Goal: Register for event/course

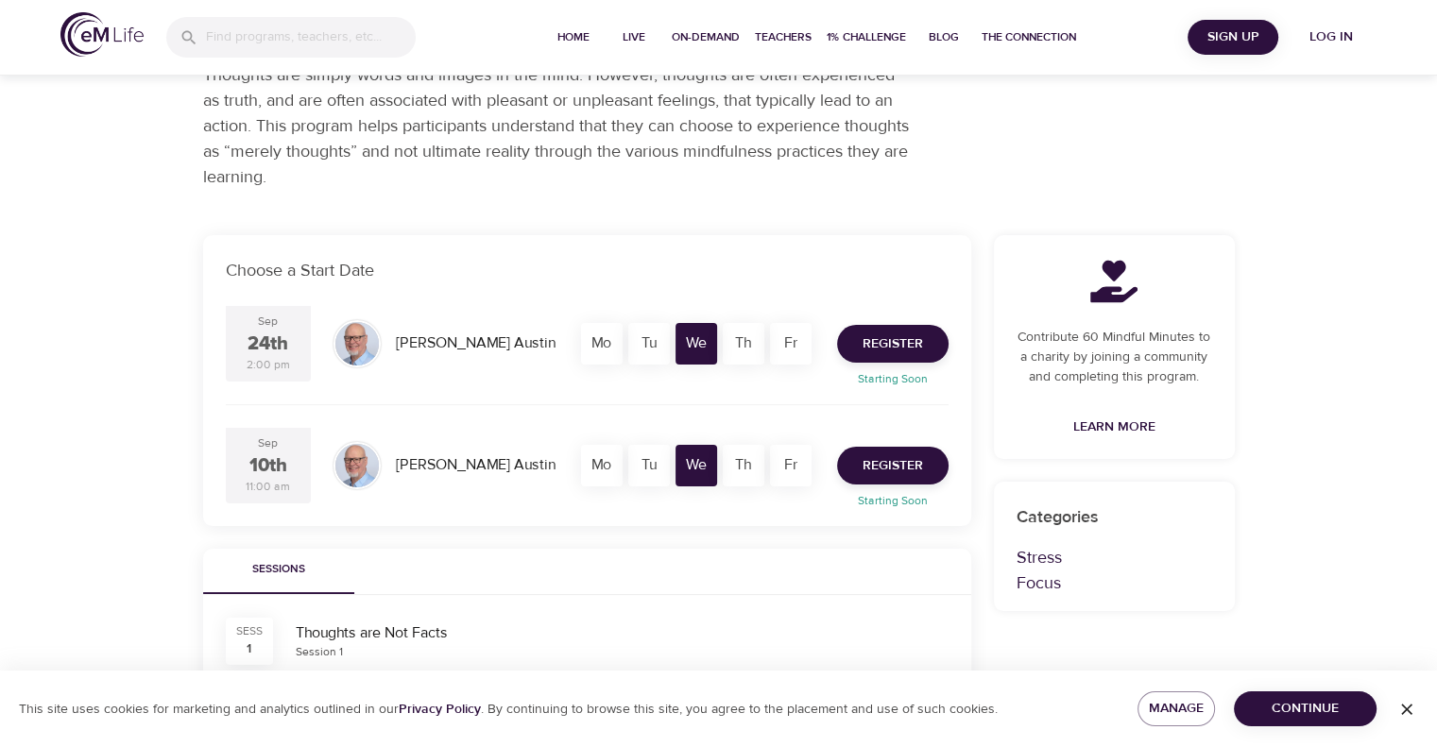
scroll to position [283, 0]
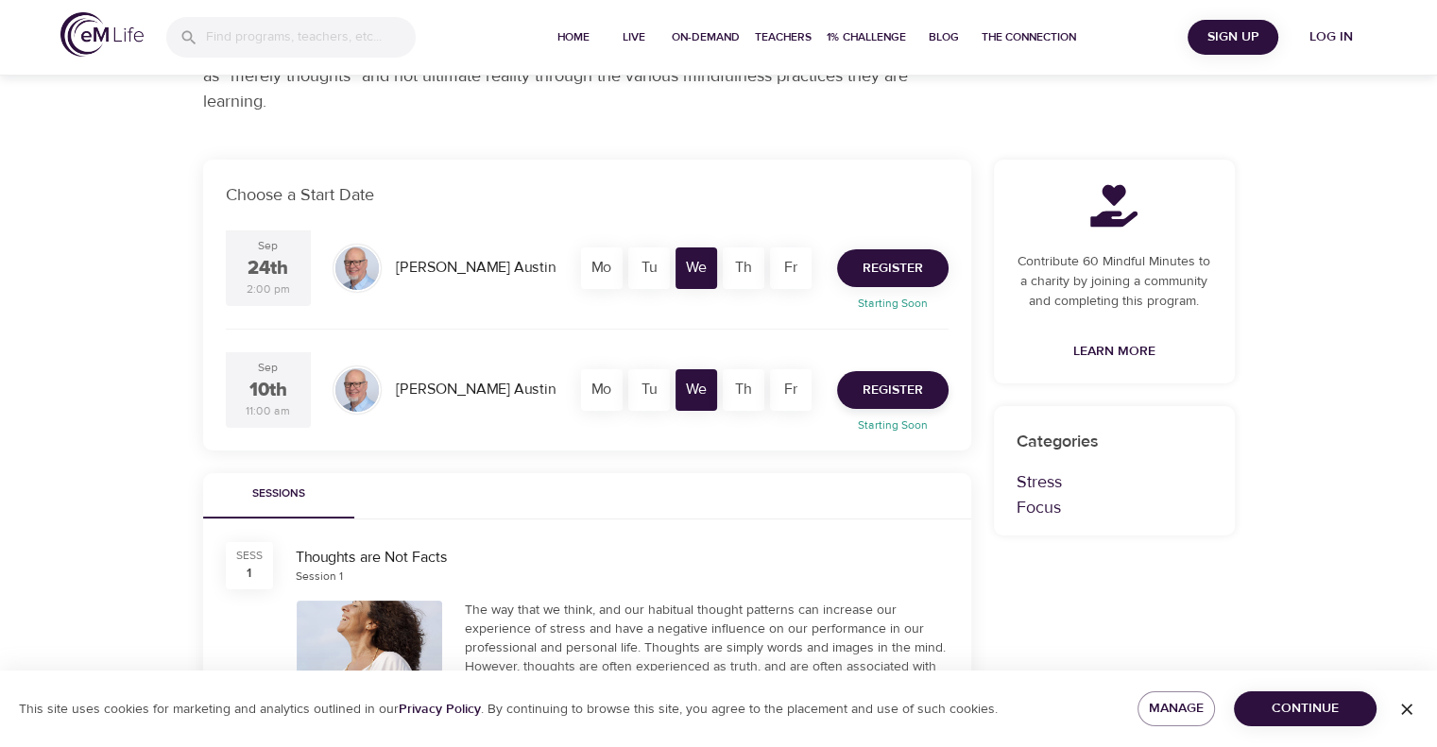
click at [881, 260] on span "Register" at bounding box center [893, 269] width 60 height 24
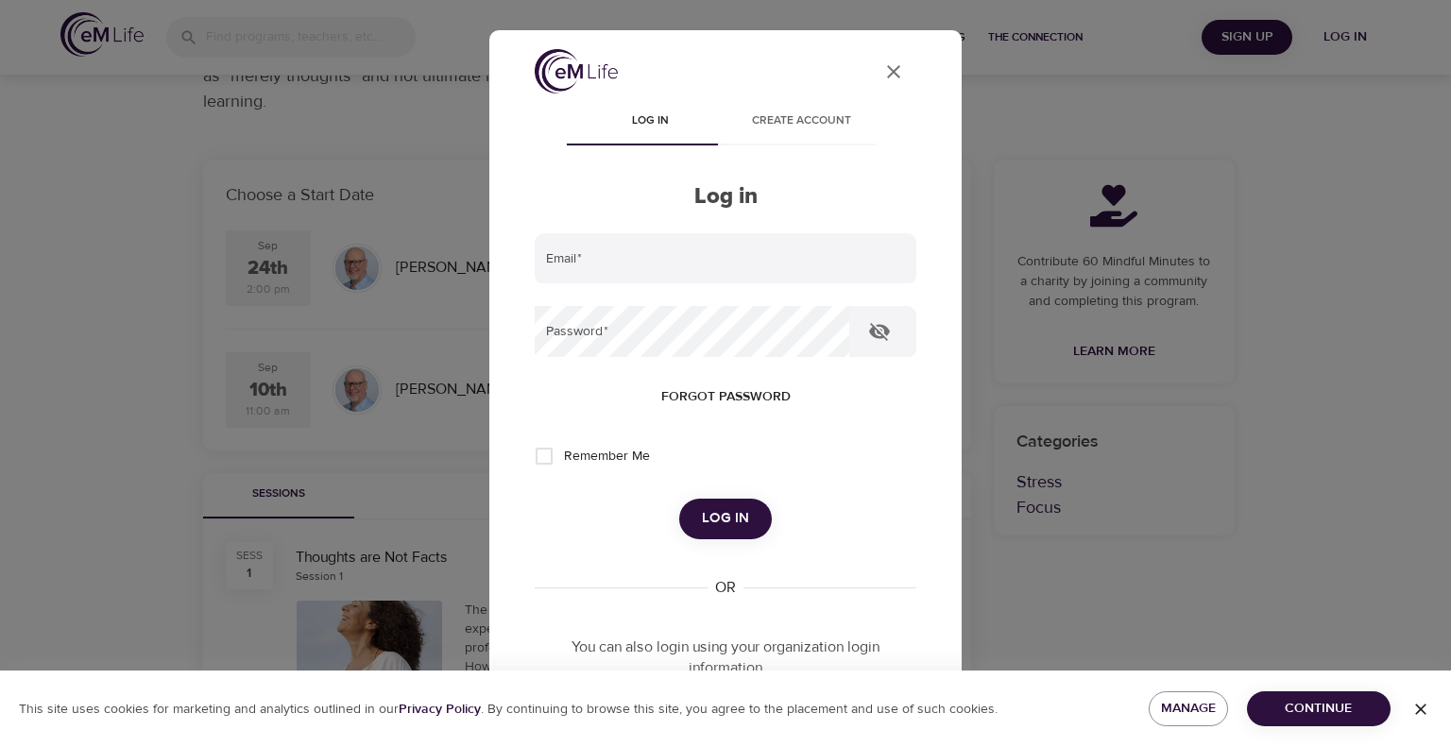
type input "[EMAIL_ADDRESS][DOMAIN_NAME]"
click at [710, 510] on span "Log in" at bounding box center [725, 518] width 47 height 25
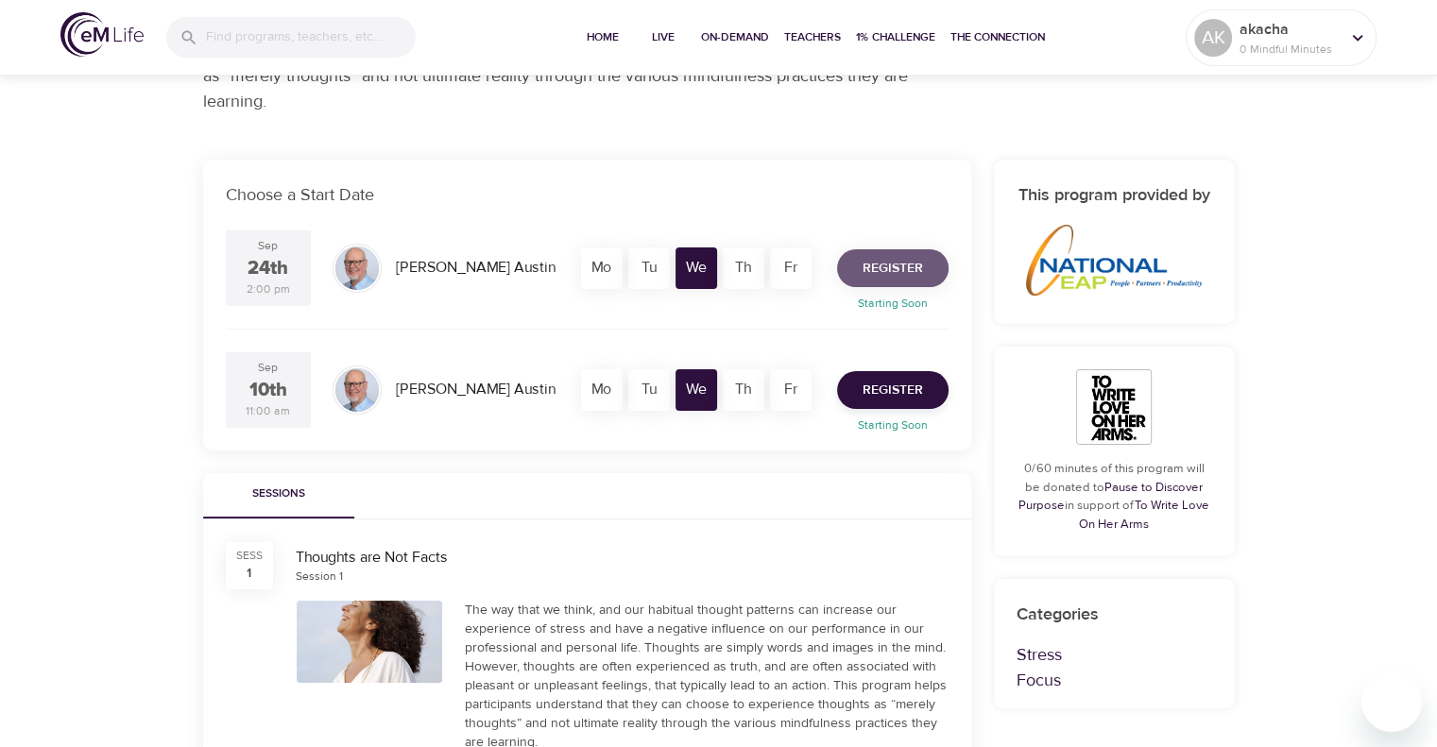
click at [875, 253] on button "Register" at bounding box center [892, 268] width 111 height 38
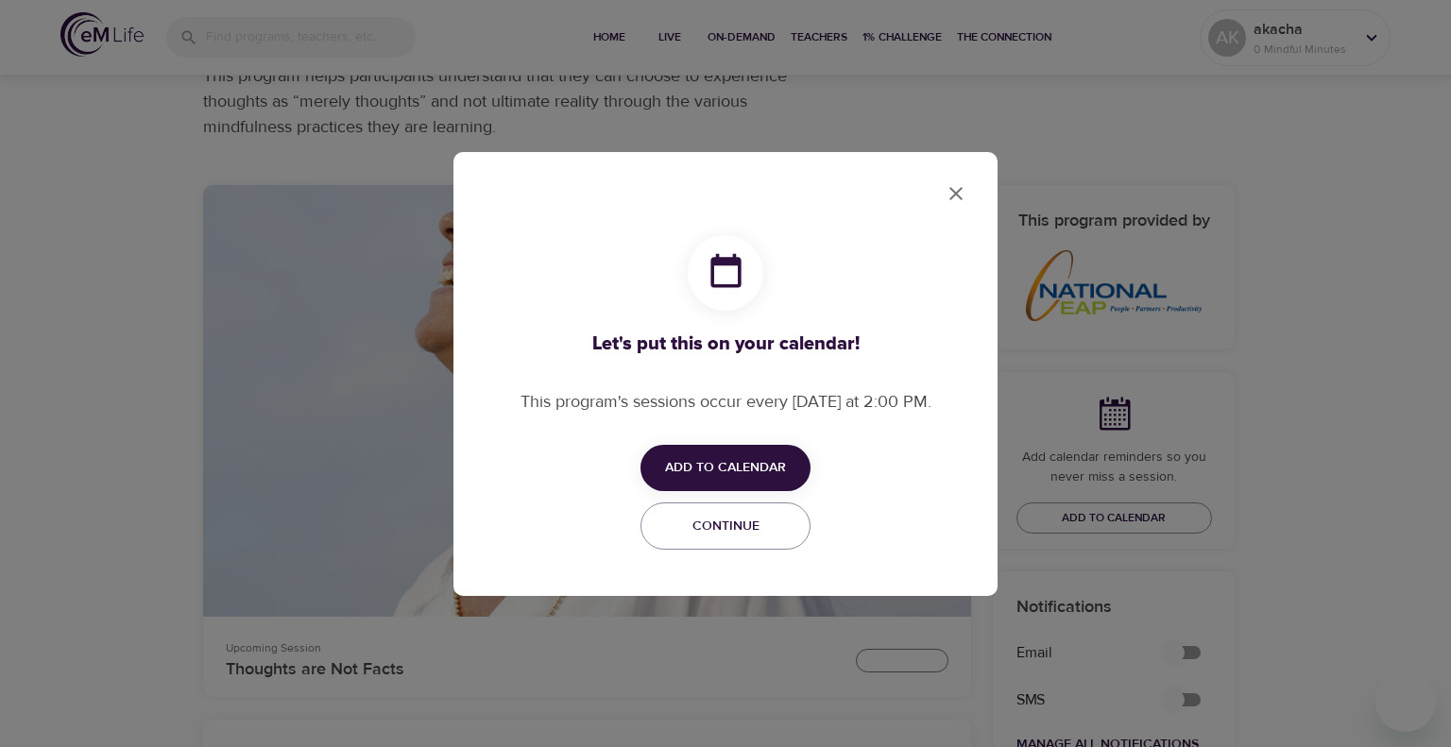
checkbox input "true"
click at [710, 467] on span "Add to Calendar" at bounding box center [725, 468] width 121 height 24
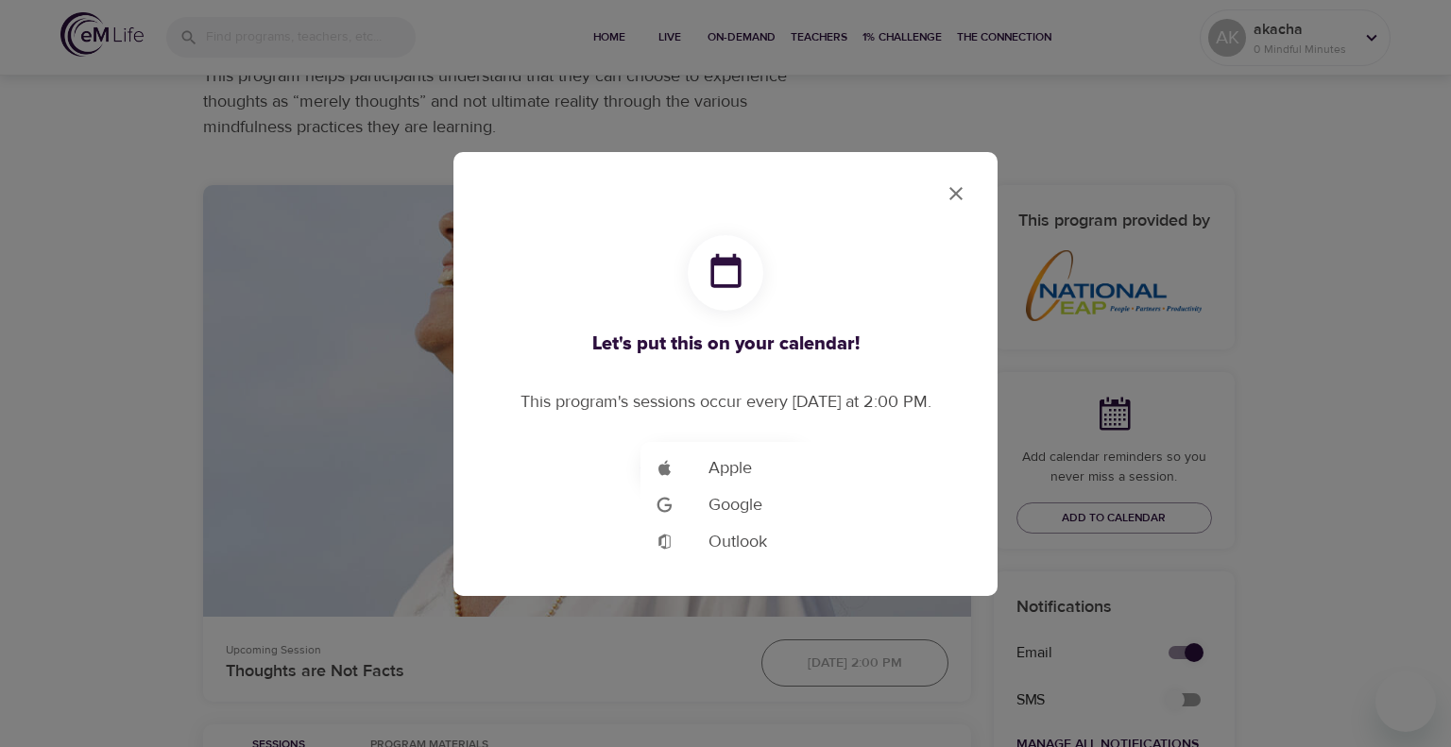
click at [710, 507] on span "Google" at bounding box center [736, 505] width 54 height 26
click at [955, 202] on div at bounding box center [725, 373] width 1451 height 747
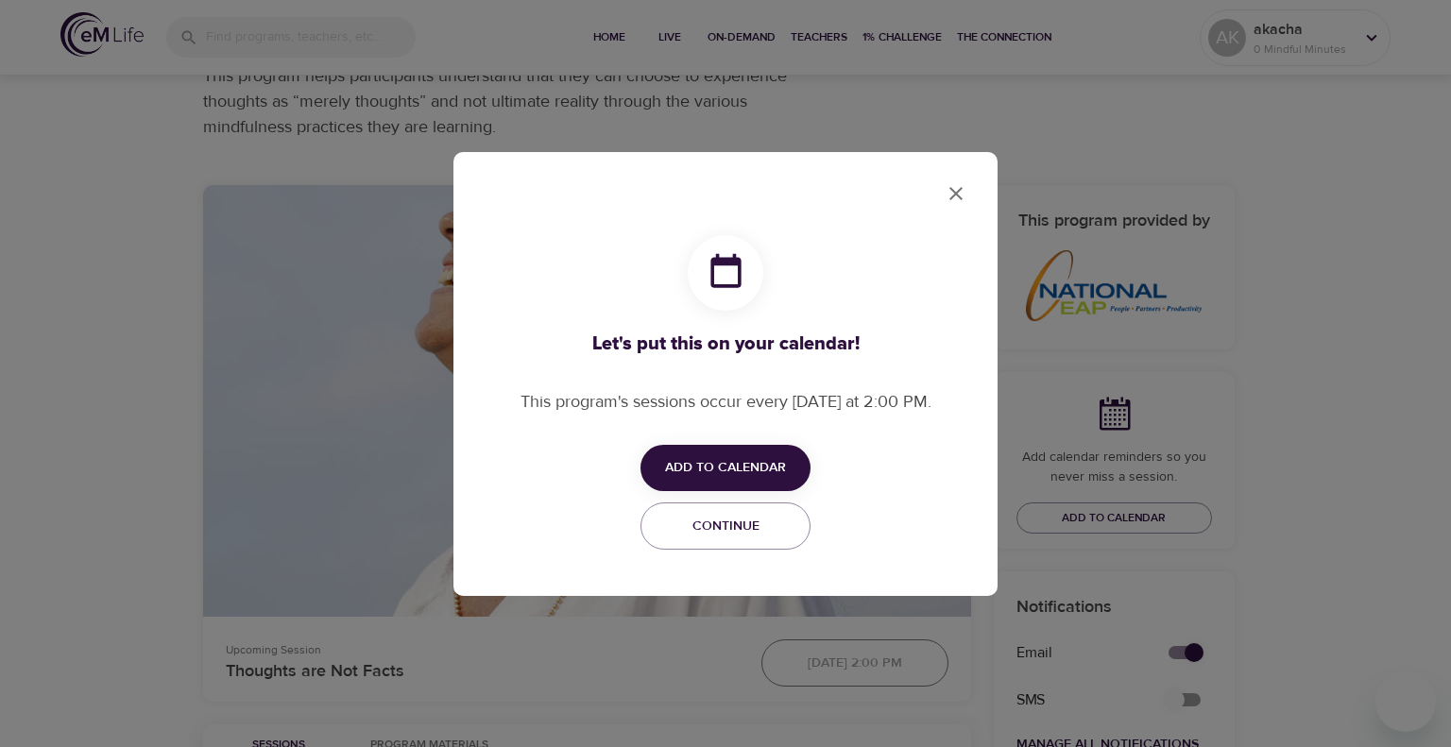
click at [946, 193] on icon "close" at bounding box center [956, 193] width 23 height 23
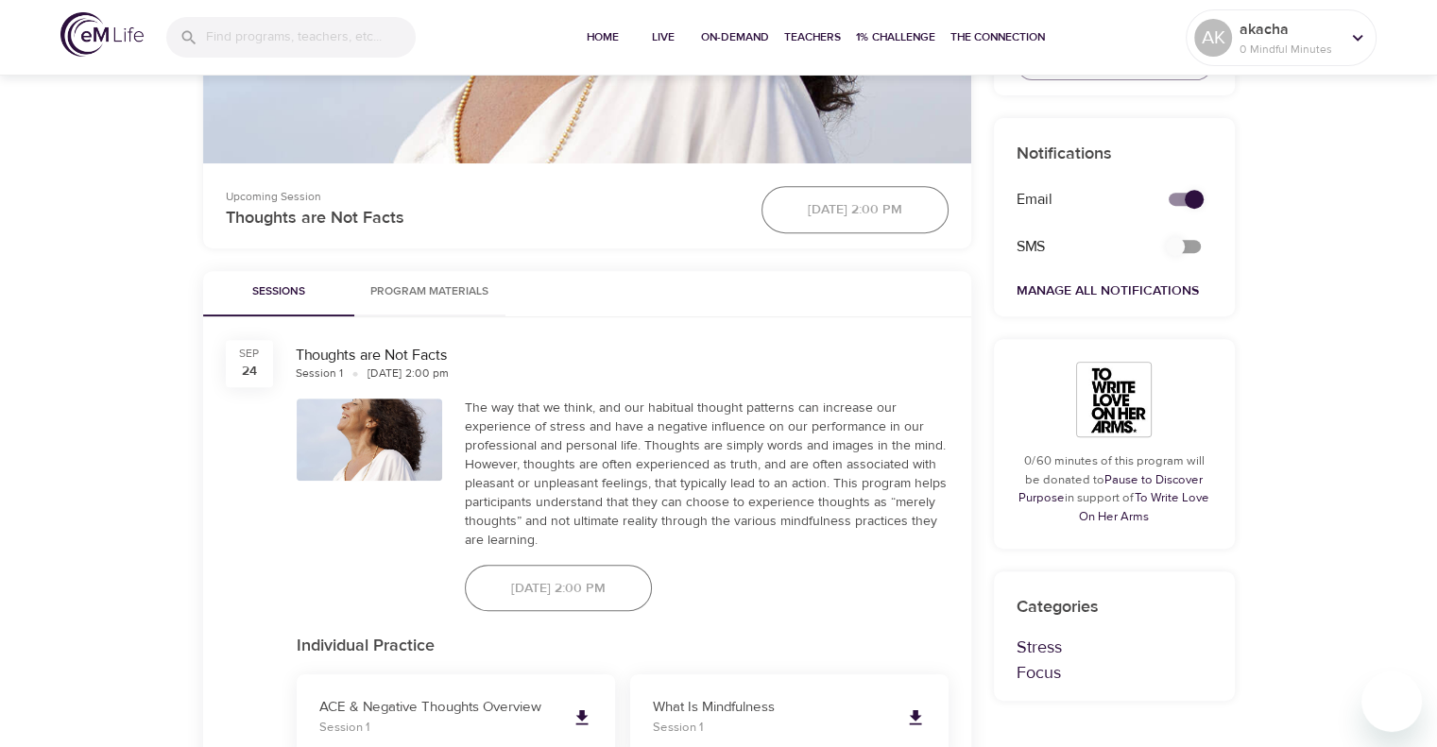
scroll to position [945, 0]
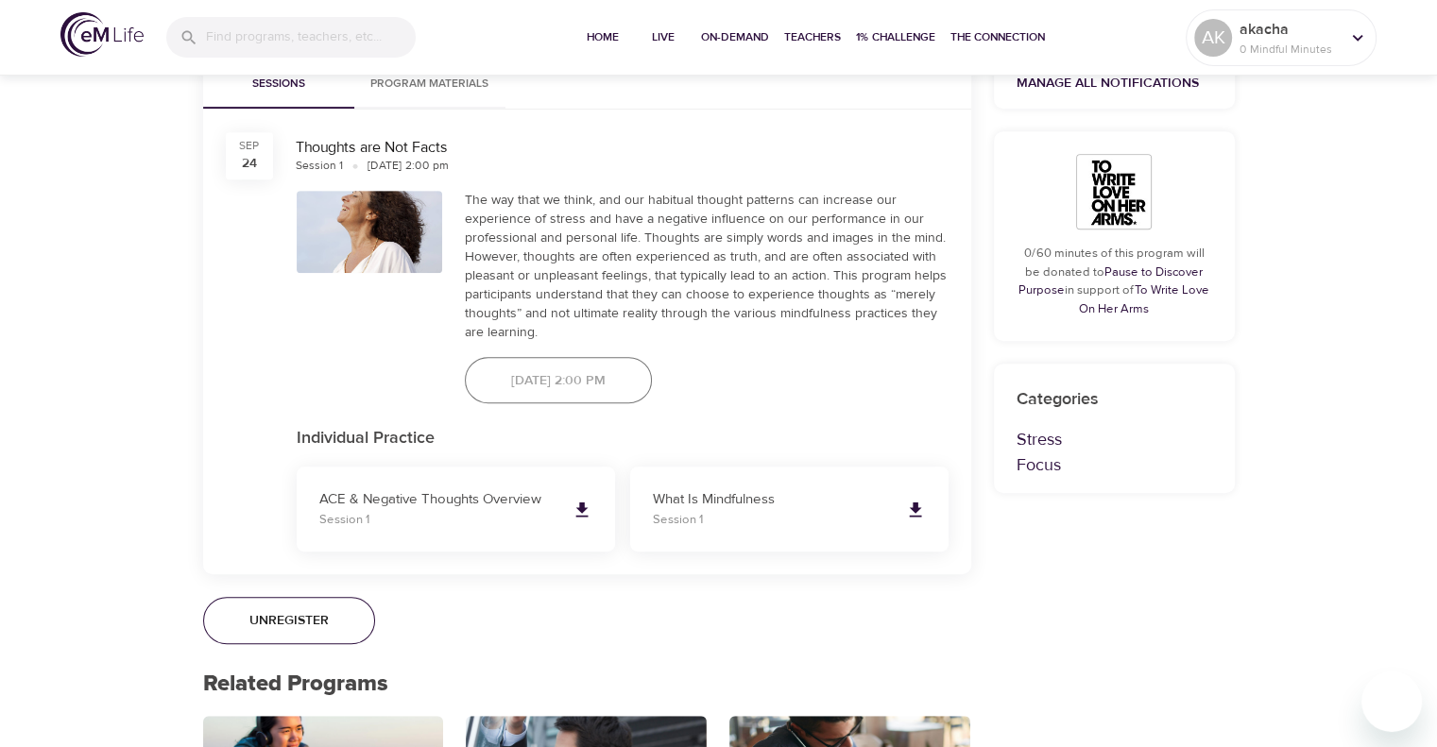
click at [274, 620] on span "Unregister" at bounding box center [288, 621] width 79 height 24
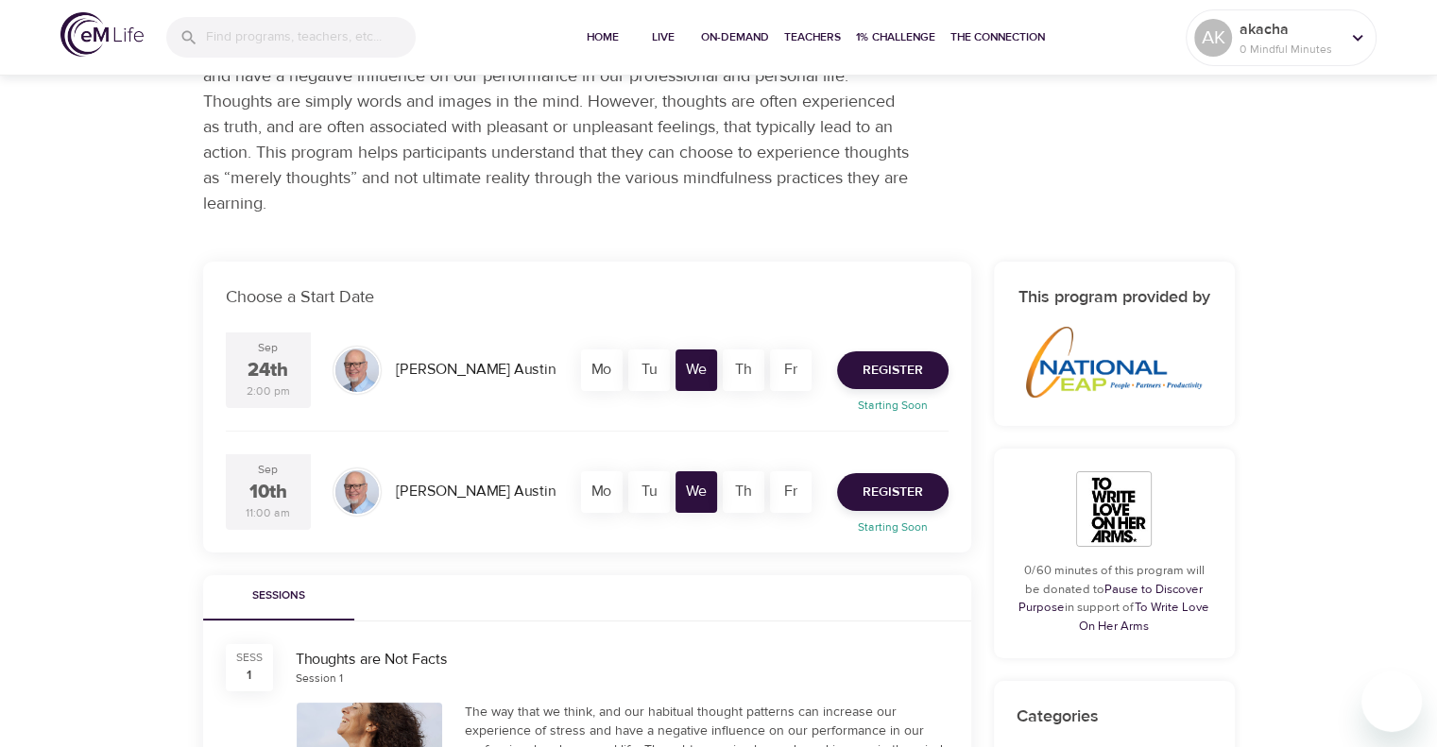
scroll to position [189, 0]
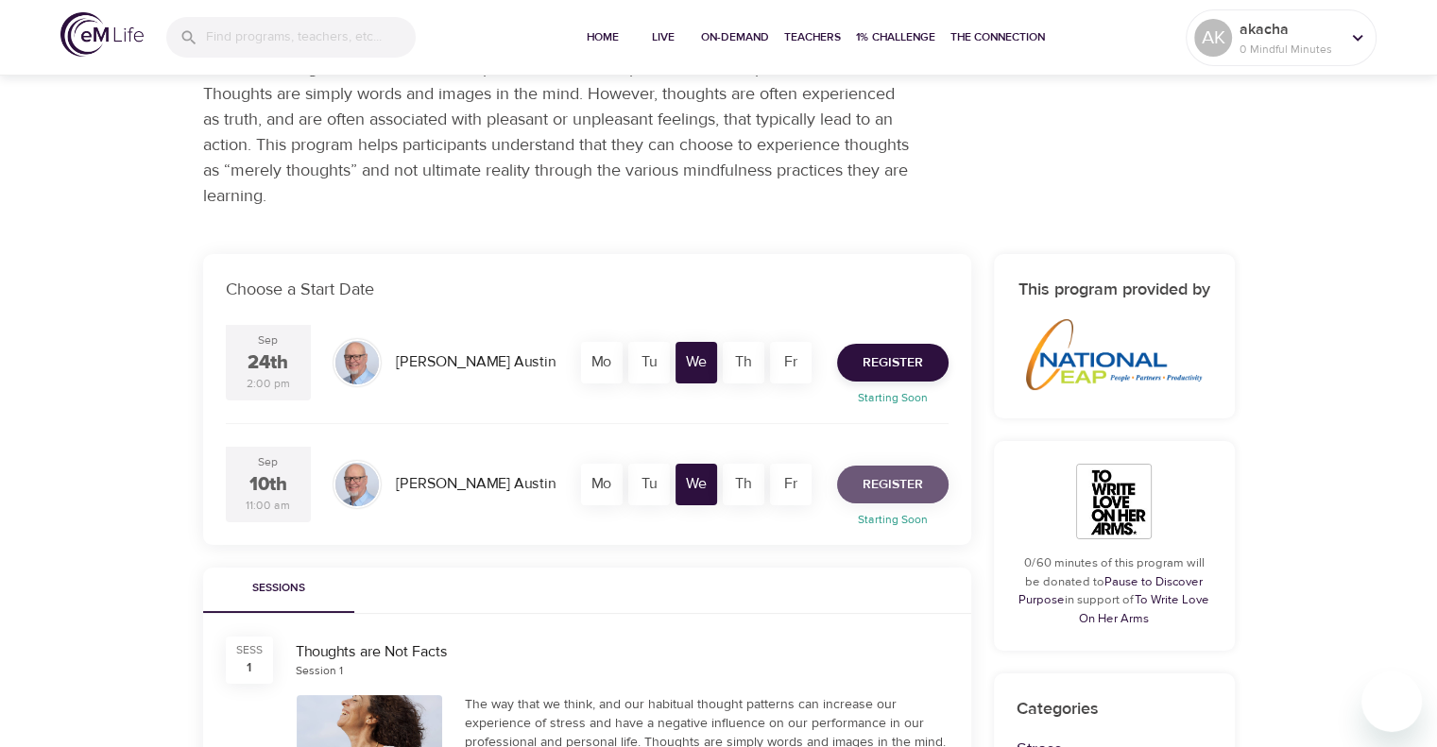
click at [861, 486] on button "Register" at bounding box center [892, 485] width 111 height 38
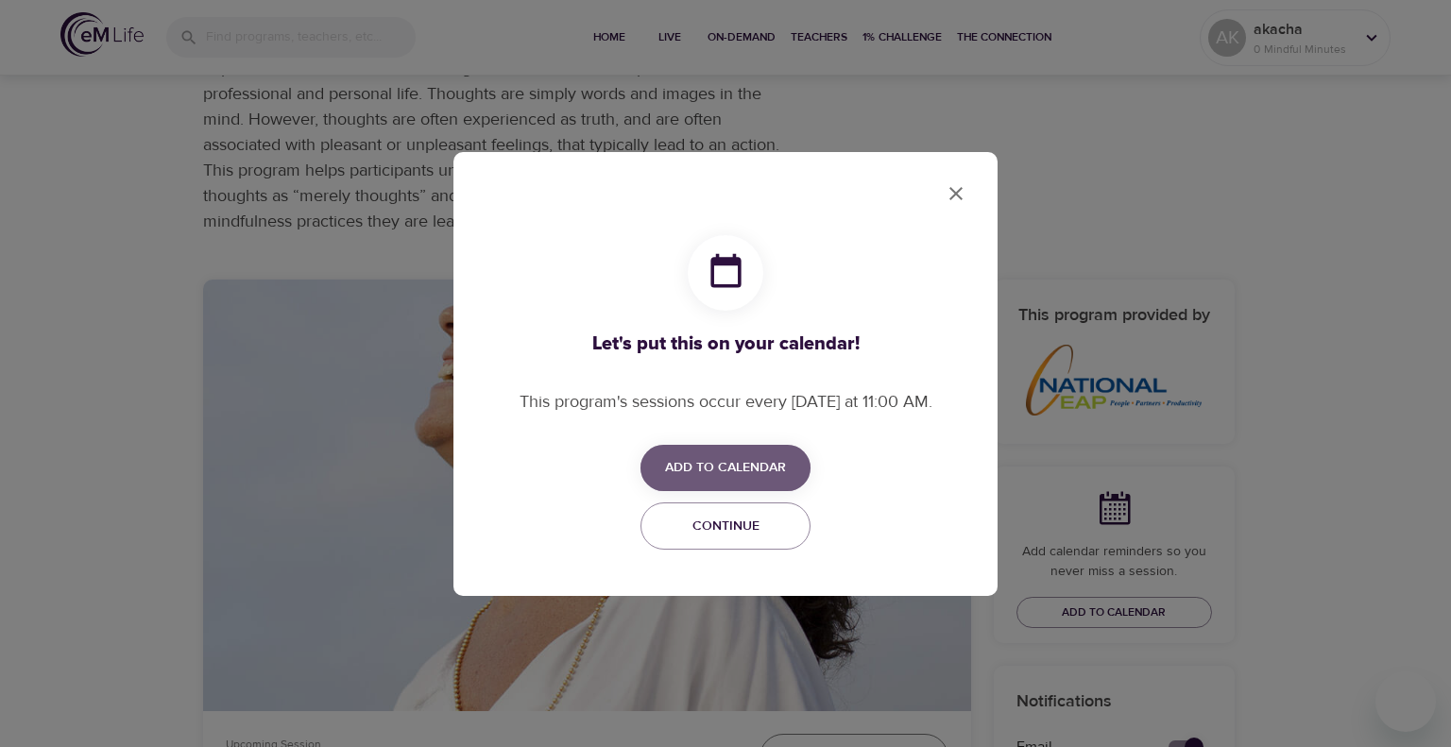
click at [720, 463] on span "Add to Calendar" at bounding box center [725, 468] width 121 height 24
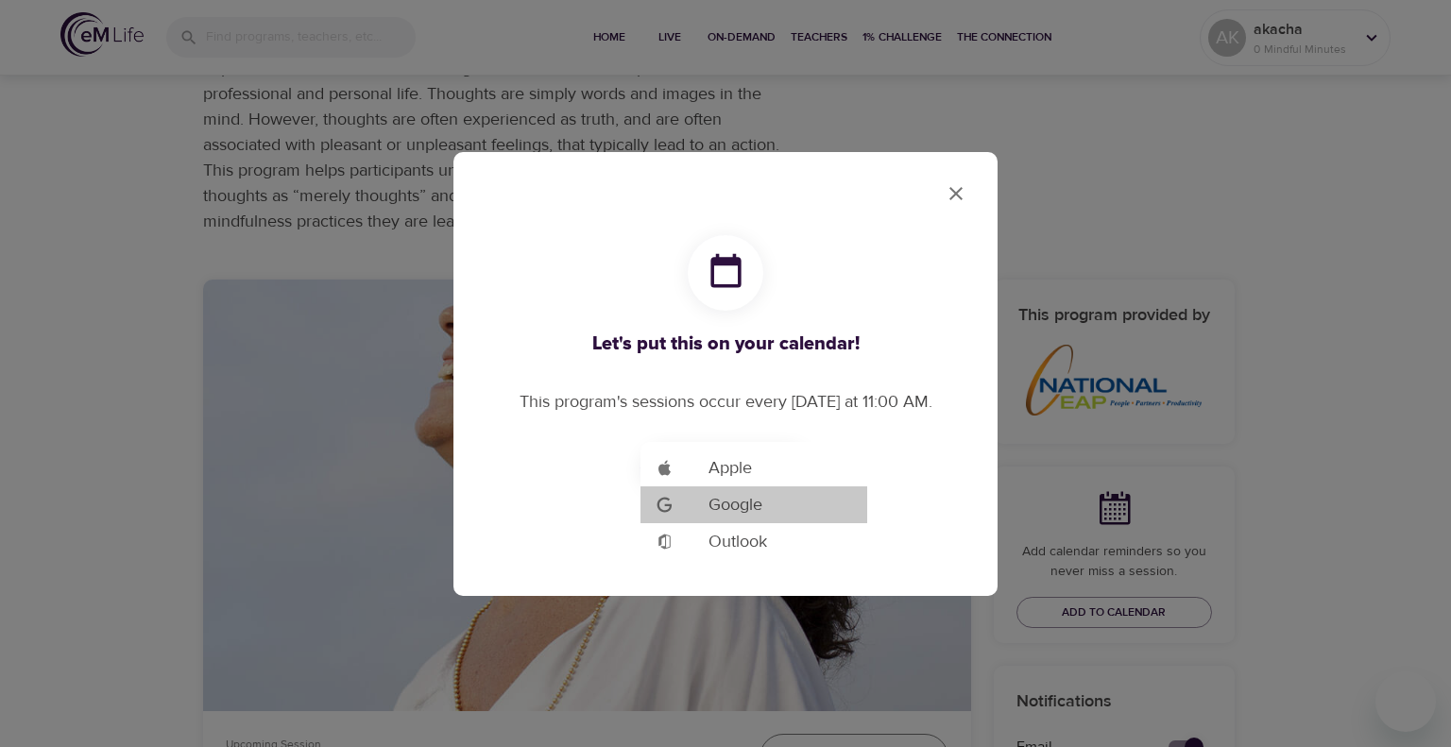
click at [710, 504] on span "Google" at bounding box center [736, 505] width 54 height 26
click at [953, 188] on div at bounding box center [725, 373] width 1451 height 747
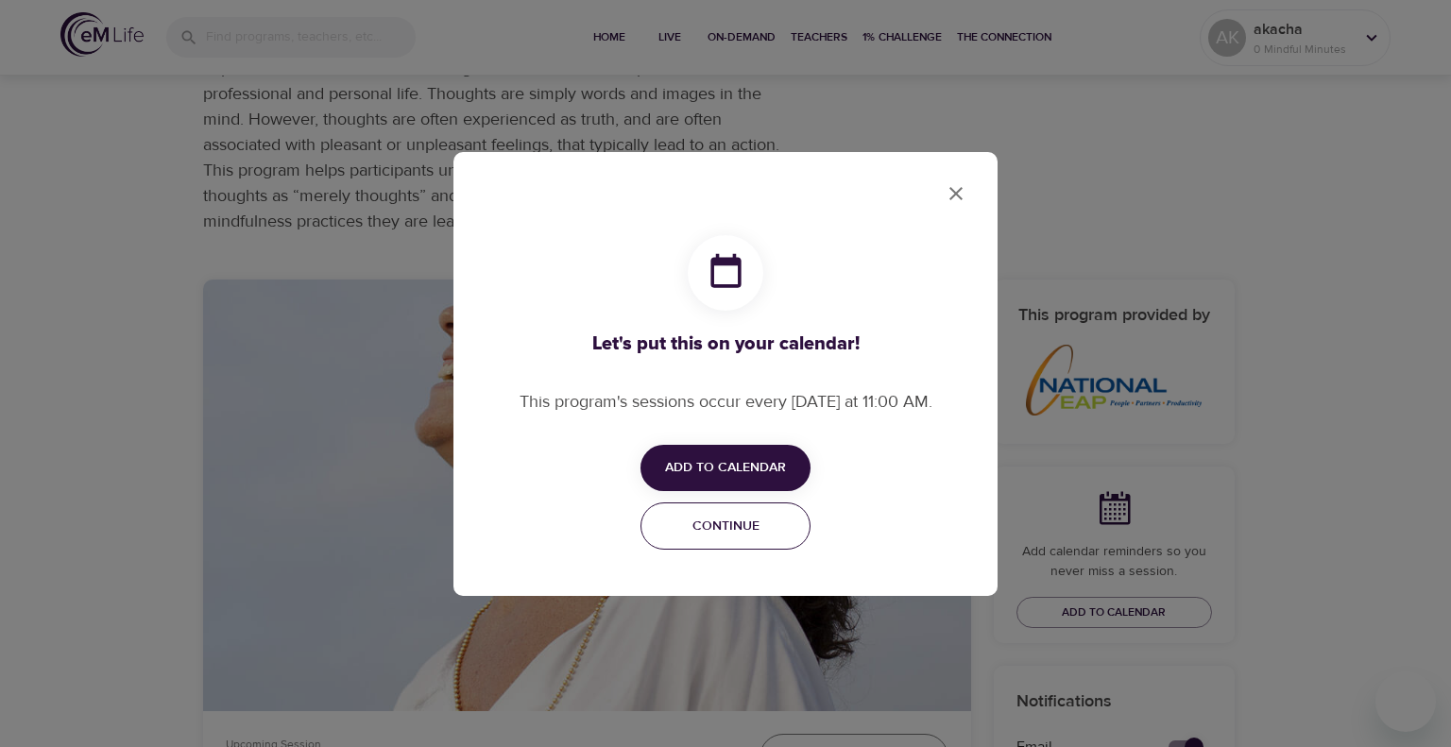
click at [752, 516] on span "Continue" at bounding box center [725, 527] width 145 height 24
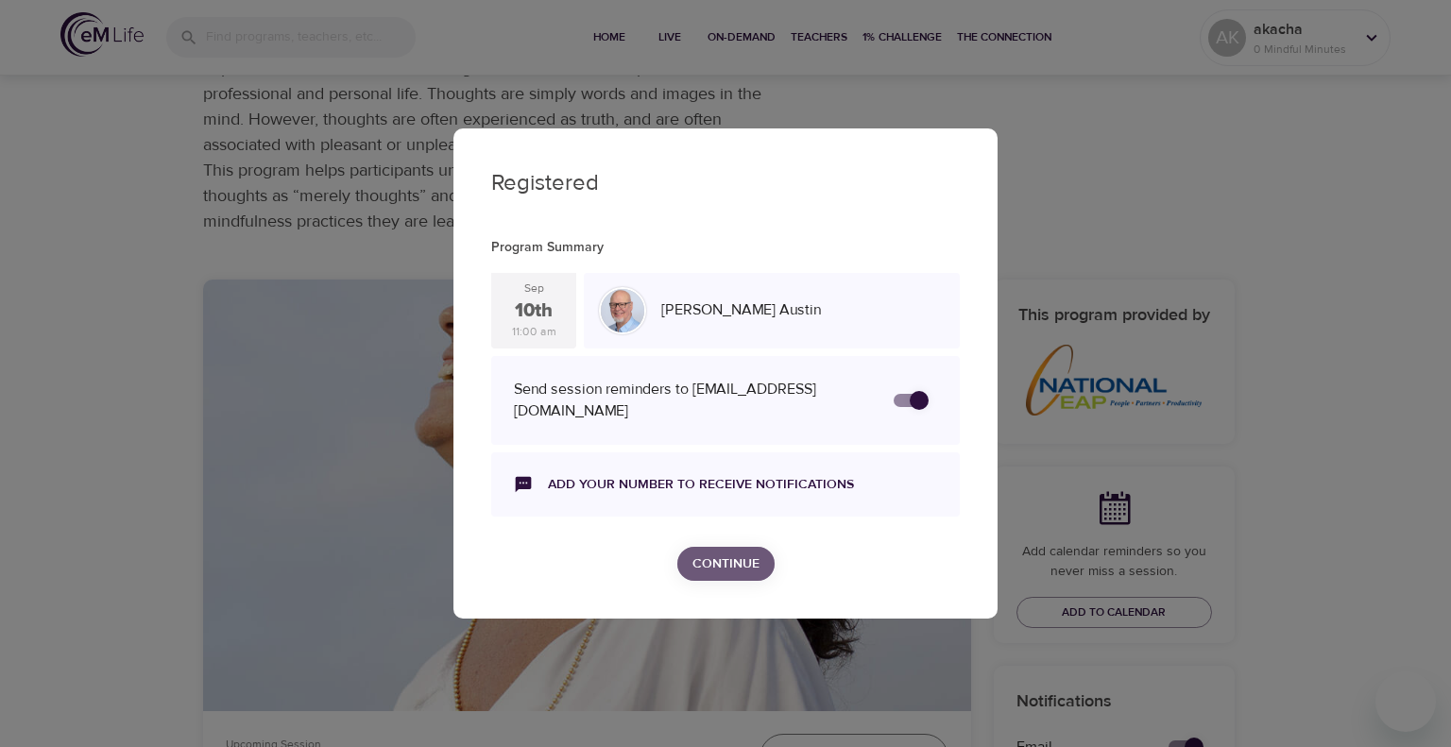
click at [718, 559] on span "Continue" at bounding box center [726, 565] width 67 height 24
